Goal: Book appointment/travel/reservation

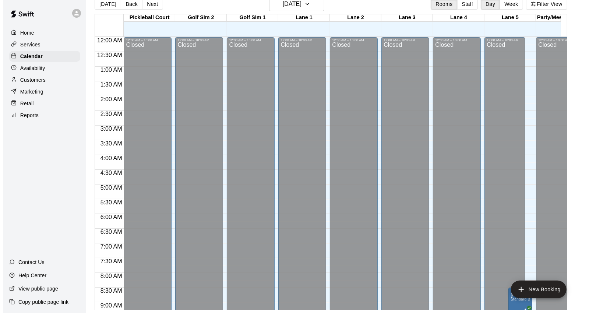
scroll to position [113, 0]
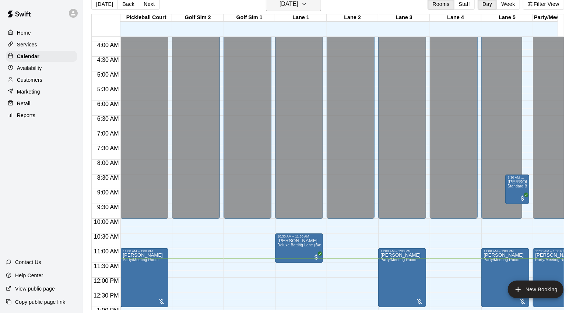
click at [298, 4] on h6 "[DATE]" at bounding box center [288, 4] width 19 height 10
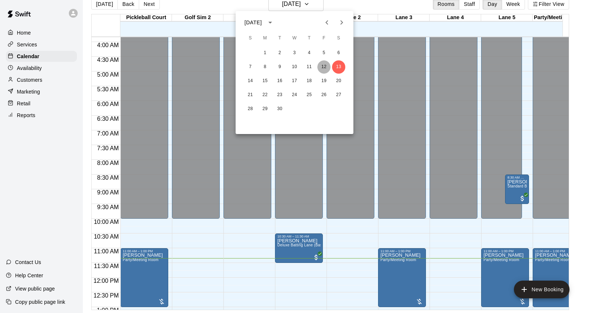
click at [326, 65] on button "12" at bounding box center [323, 66] width 13 height 13
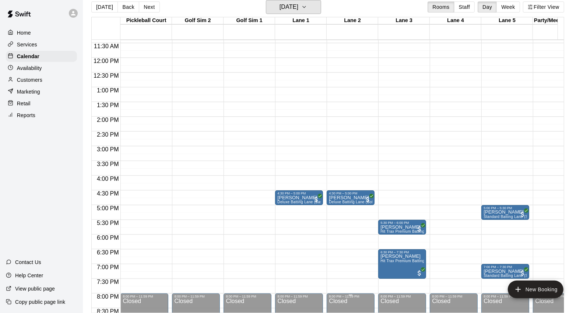
scroll to position [440, 0]
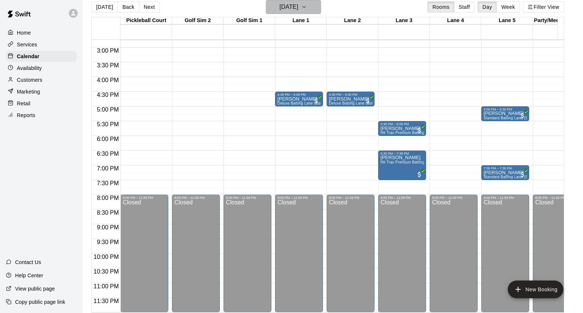
click at [295, 10] on h6 "[DATE]" at bounding box center [288, 7] width 19 height 10
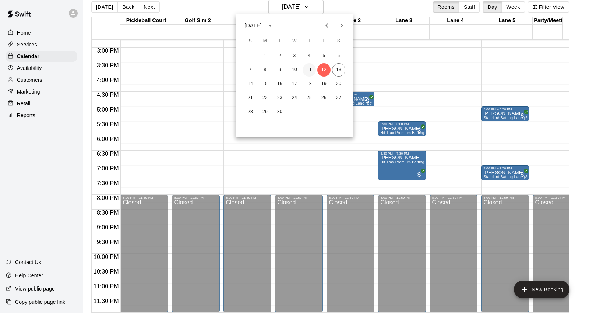
click at [310, 69] on button "11" at bounding box center [309, 69] width 13 height 13
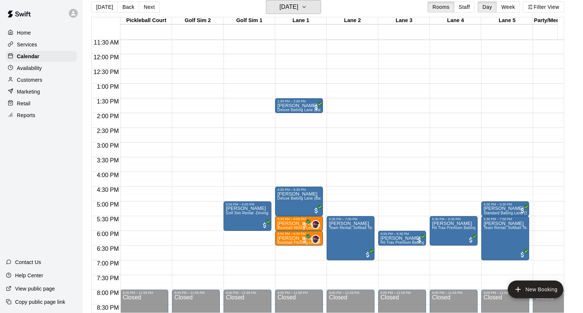
scroll to position [359, 0]
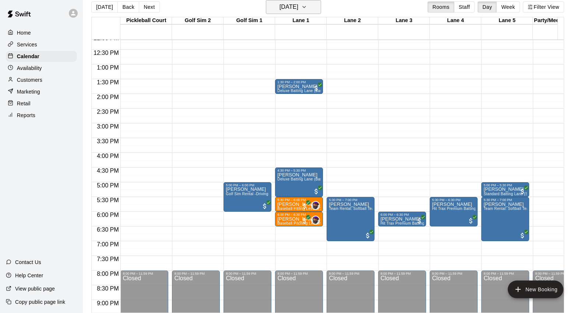
click at [300, 0] on button "[DATE]" at bounding box center [293, 7] width 55 height 14
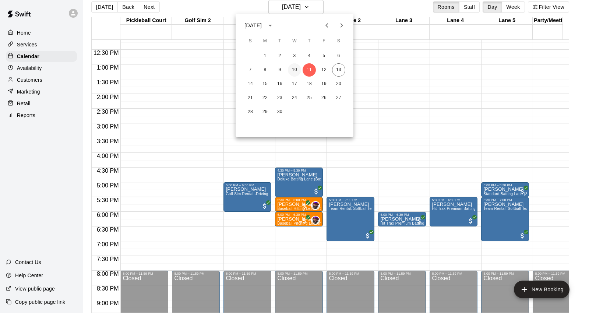
click at [297, 67] on button "10" at bounding box center [294, 69] width 13 height 13
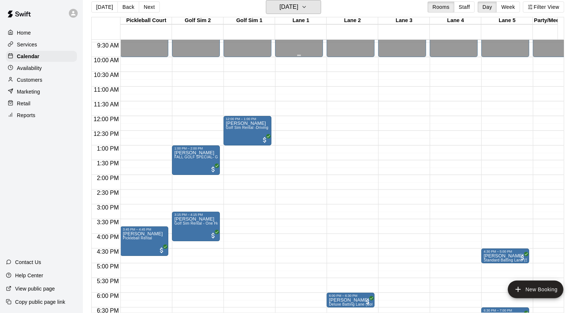
scroll to position [277, 0]
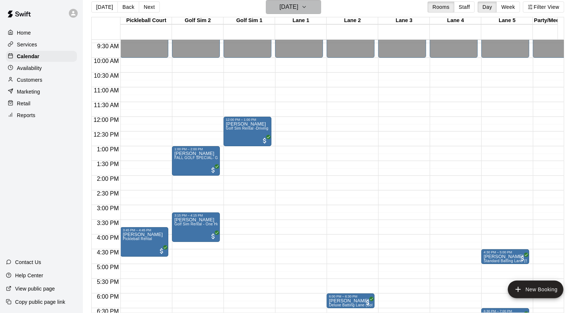
click at [298, 5] on h6 "[DATE]" at bounding box center [288, 7] width 19 height 10
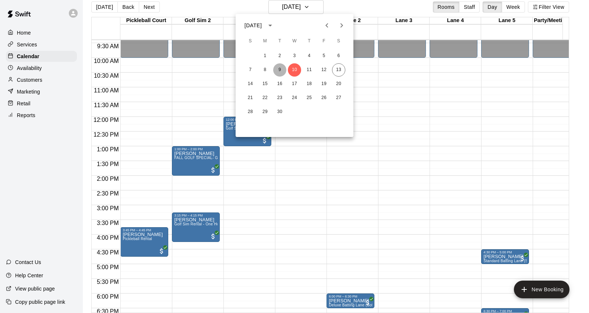
click at [279, 67] on button "9" at bounding box center [279, 69] width 13 height 13
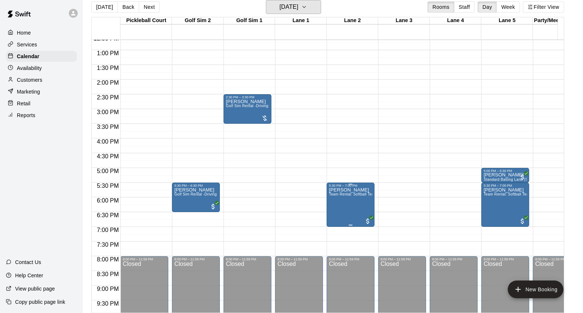
scroll to position [359, 0]
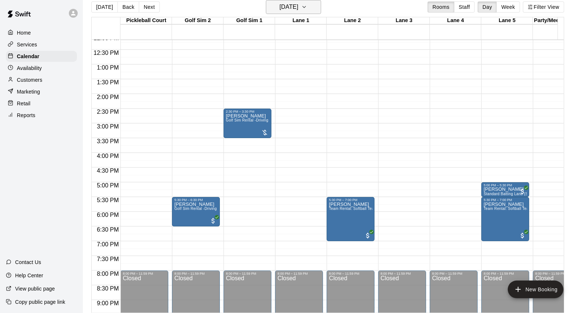
click at [298, 4] on h6 "[DATE]" at bounding box center [288, 7] width 19 height 10
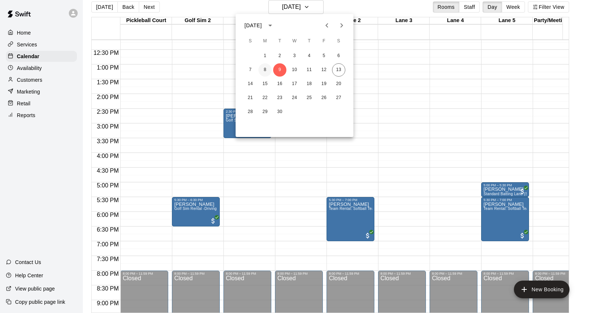
click at [267, 67] on button "8" at bounding box center [264, 69] width 13 height 13
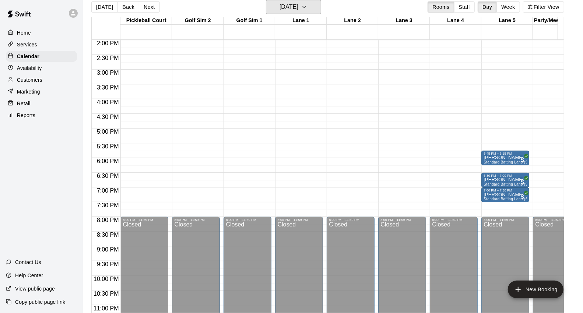
scroll to position [440, 0]
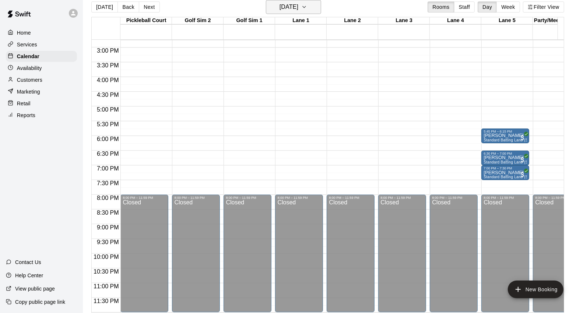
click at [298, 6] on h6 "[DATE]" at bounding box center [288, 7] width 19 height 10
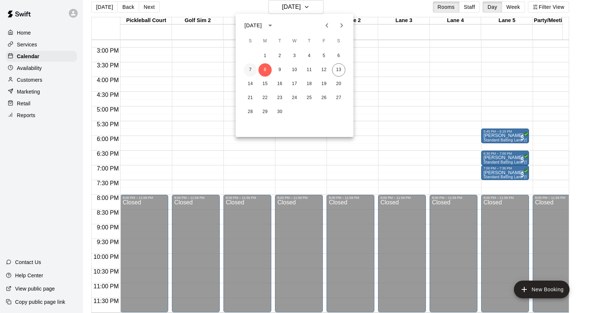
click at [250, 71] on button "7" at bounding box center [250, 69] width 13 height 13
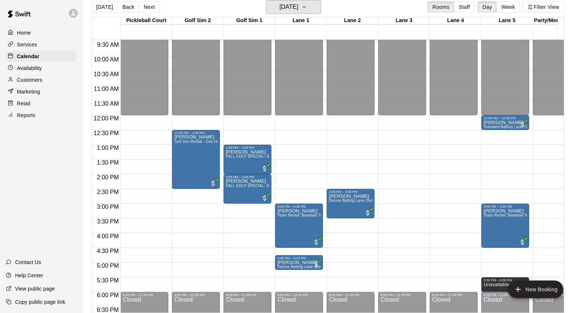
scroll to position [277, 0]
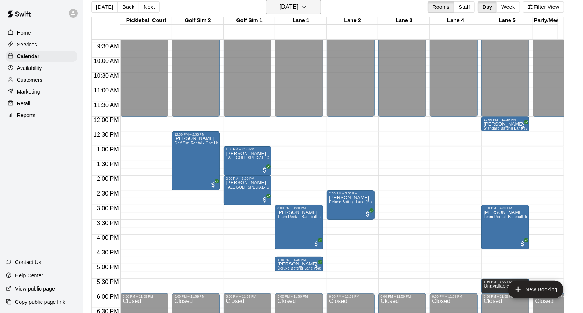
click at [298, 4] on h6 "[DATE]" at bounding box center [288, 7] width 19 height 10
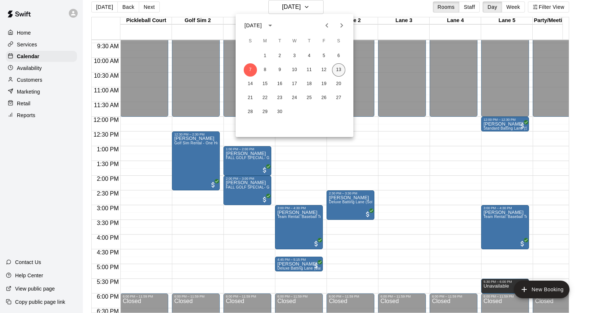
click at [341, 70] on button "13" at bounding box center [338, 69] width 13 height 13
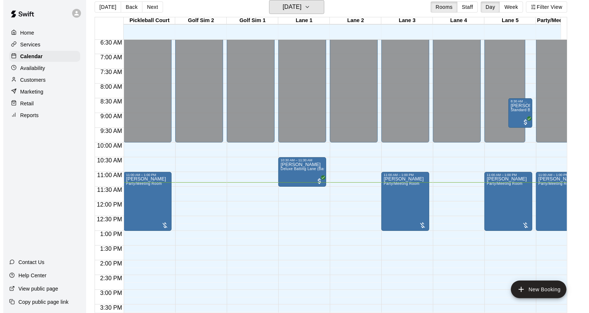
scroll to position [154, 0]
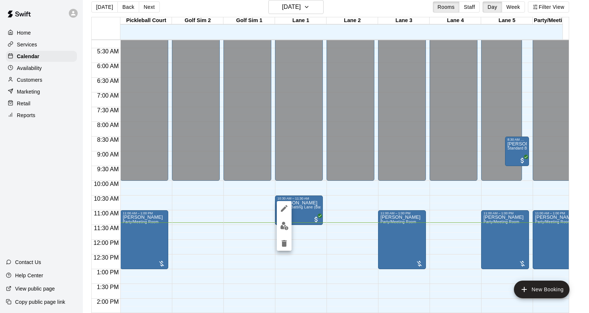
click at [388, 264] on div at bounding box center [294, 156] width 589 height 313
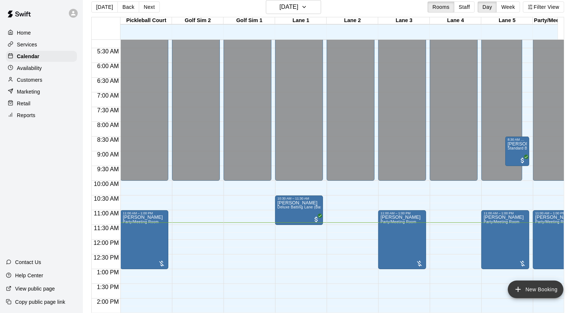
click at [549, 289] on button "New Booking" at bounding box center [536, 290] width 56 height 18
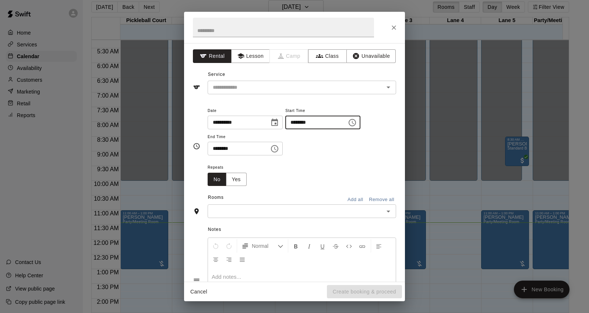
click at [305, 123] on input "********" at bounding box center [313, 123] width 57 height 14
type input "********"
click at [211, 147] on input "********" at bounding box center [236, 149] width 57 height 14
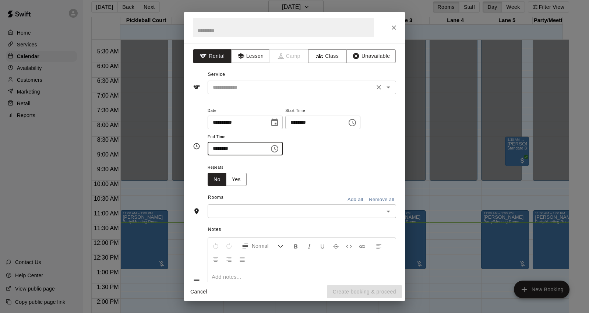
type input "********"
click at [237, 86] on input "text" at bounding box center [291, 87] width 162 height 9
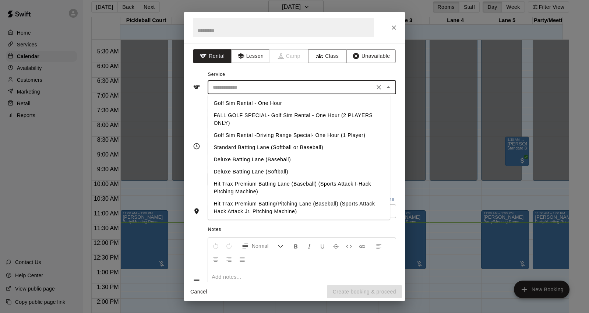
click at [267, 156] on li "Deluxe Batting Lane (Baseball)" at bounding box center [299, 160] width 182 height 12
type input "**********"
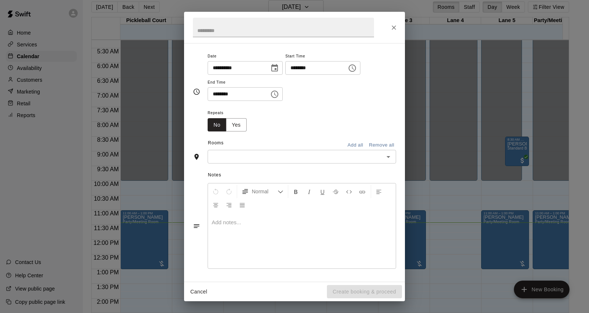
scroll to position [56, 0]
click at [250, 157] on input "text" at bounding box center [296, 155] width 172 height 9
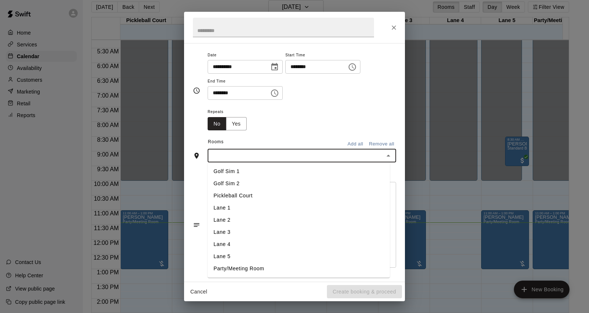
click at [223, 207] on li "Lane 1" at bounding box center [299, 208] width 182 height 12
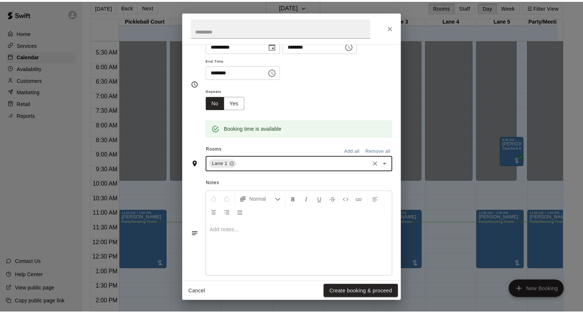
scroll to position [85, 0]
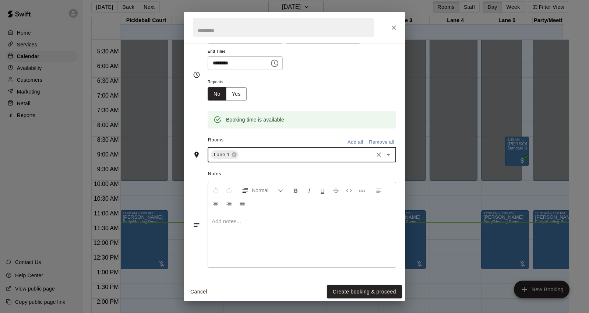
click at [372, 294] on button "Create booking & proceed" at bounding box center [364, 292] width 75 height 14
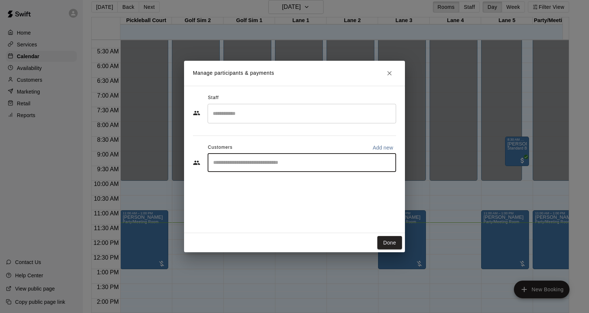
click at [260, 164] on input "Start typing to search customers..." at bounding box center [302, 162] width 182 height 7
type input "*****"
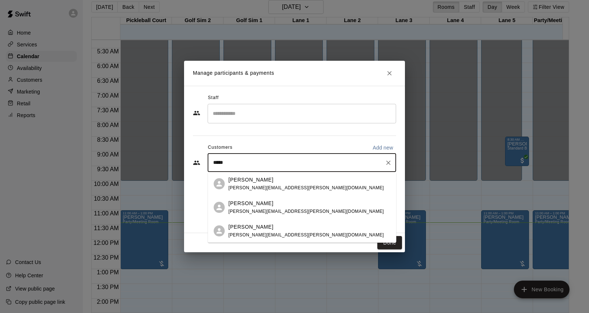
click at [252, 181] on p "[PERSON_NAME]" at bounding box center [250, 180] width 45 height 8
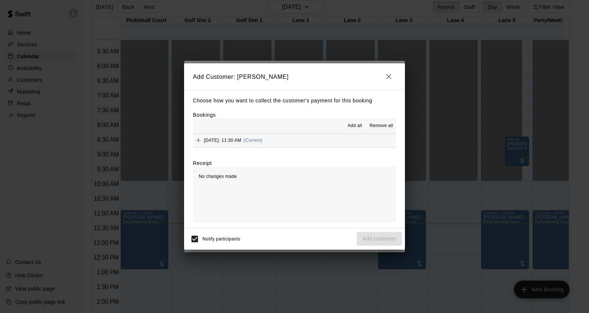
click at [248, 144] on div "[DATE]: 11:30 AM (Current)" at bounding box center [228, 140] width 70 height 11
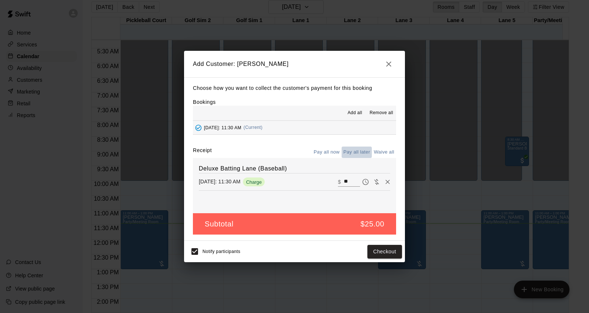
click at [358, 151] on button "Pay all later" at bounding box center [357, 152] width 31 height 11
click at [377, 250] on button "Add customer" at bounding box center [379, 252] width 45 height 14
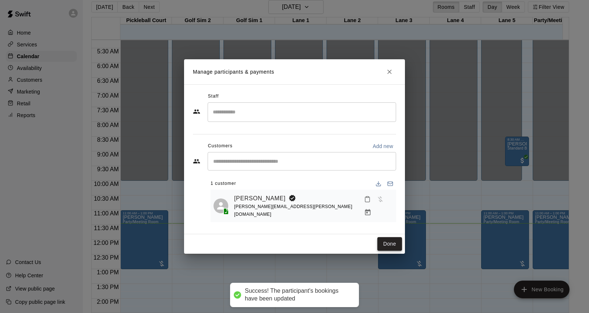
click at [387, 240] on button "Done" at bounding box center [389, 244] width 25 height 14
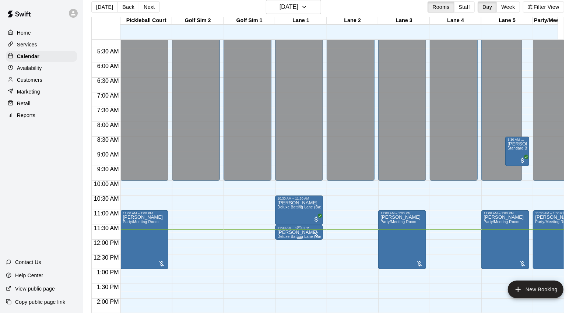
click at [290, 232] on p "[PERSON_NAME]" at bounding box center [298, 232] width 43 height 0
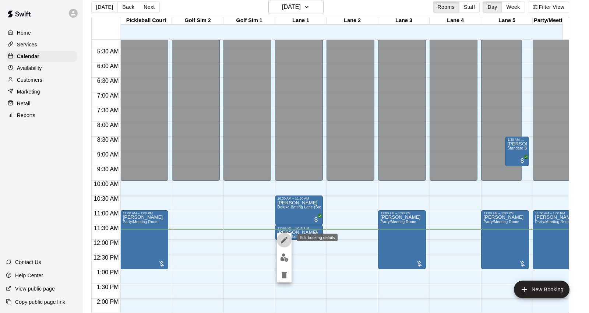
click at [283, 241] on icon "edit" at bounding box center [284, 240] width 7 height 7
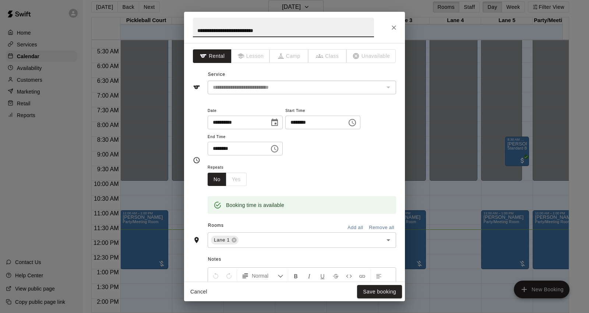
click at [393, 26] on icon "Close" at bounding box center [393, 27] width 7 height 7
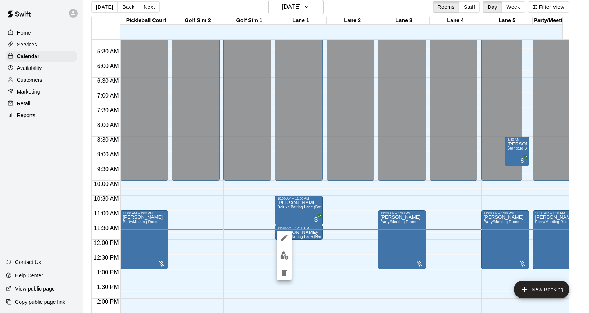
drag, startPoint x: 306, startPoint y: 234, endPoint x: 284, endPoint y: 274, distance: 46.1
click at [284, 274] on icon "delete" at bounding box center [284, 272] width 5 height 7
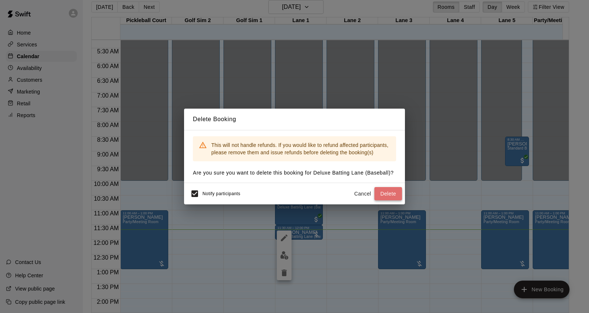
click at [395, 190] on button "Delete" at bounding box center [388, 194] width 28 height 14
